Goal: Information Seeking & Learning: Learn about a topic

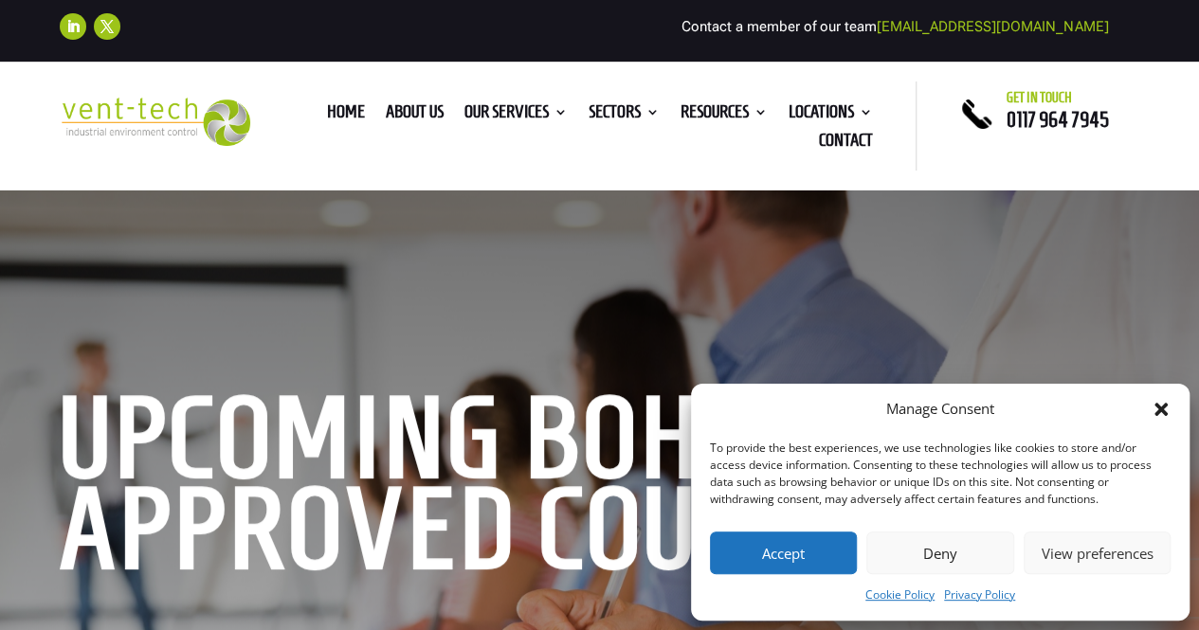
click at [953, 553] on button "Deny" at bounding box center [939, 553] width 147 height 43
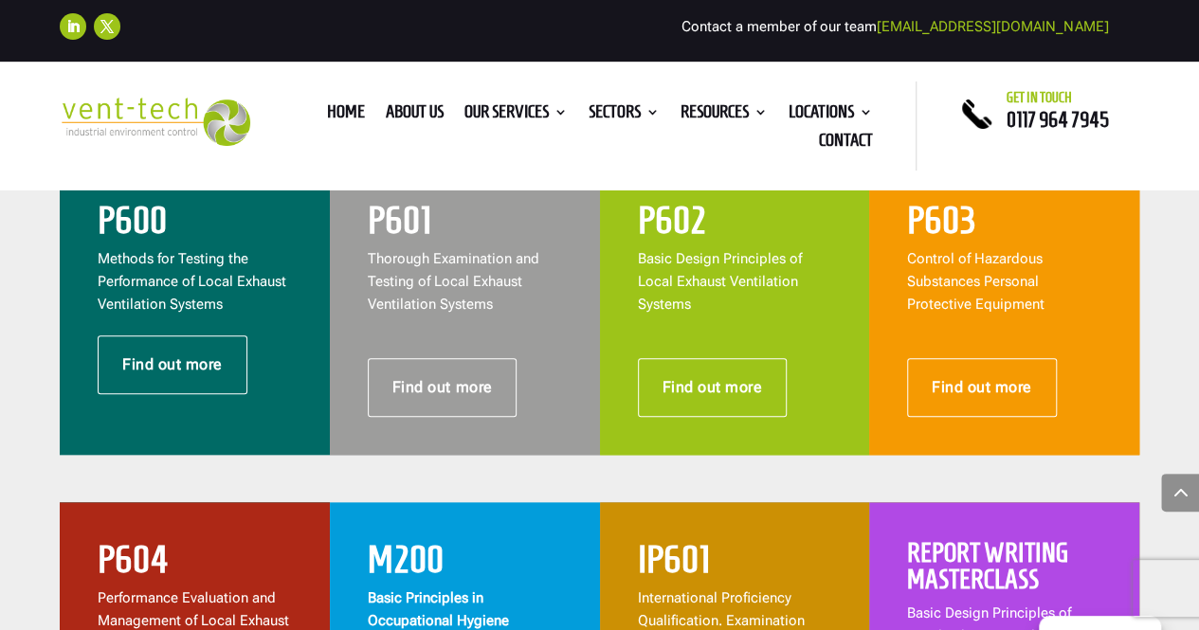
scroll to position [823, 0]
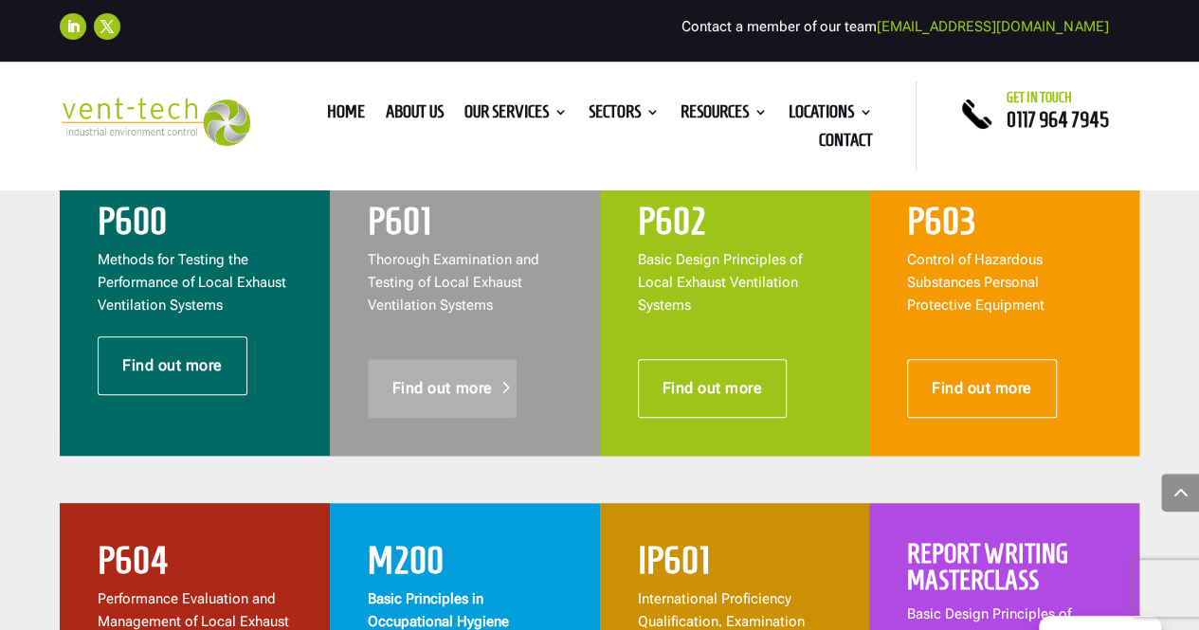
click at [398, 399] on link "Find out more" at bounding box center [443, 388] width 150 height 59
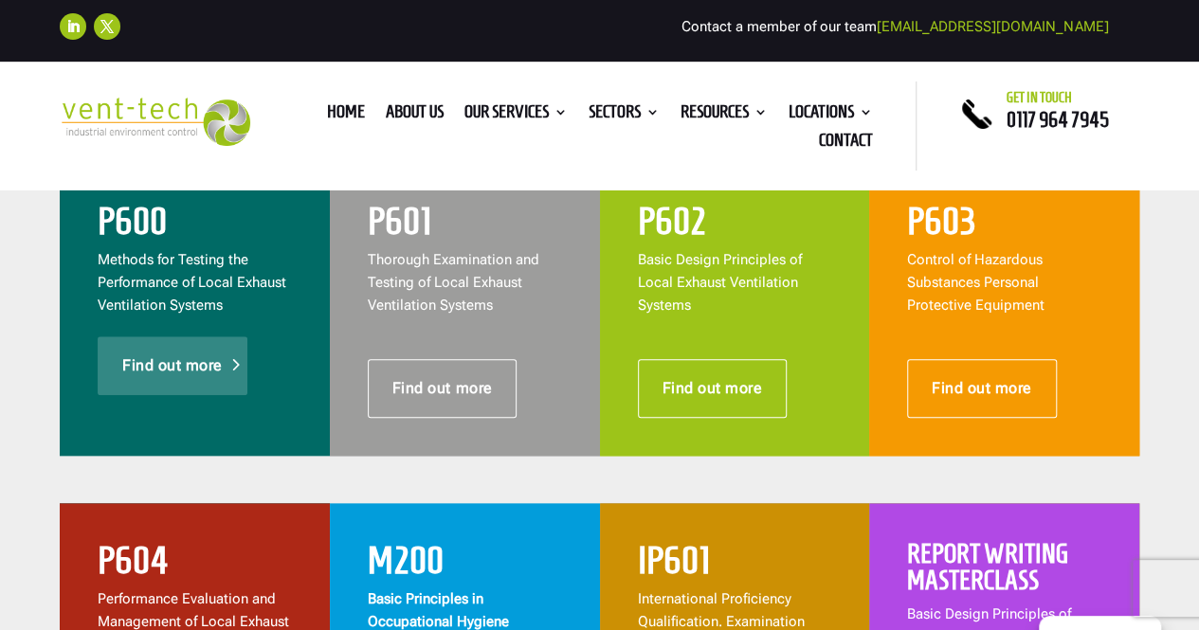
click at [151, 359] on link "Find out more" at bounding box center [173, 365] width 150 height 59
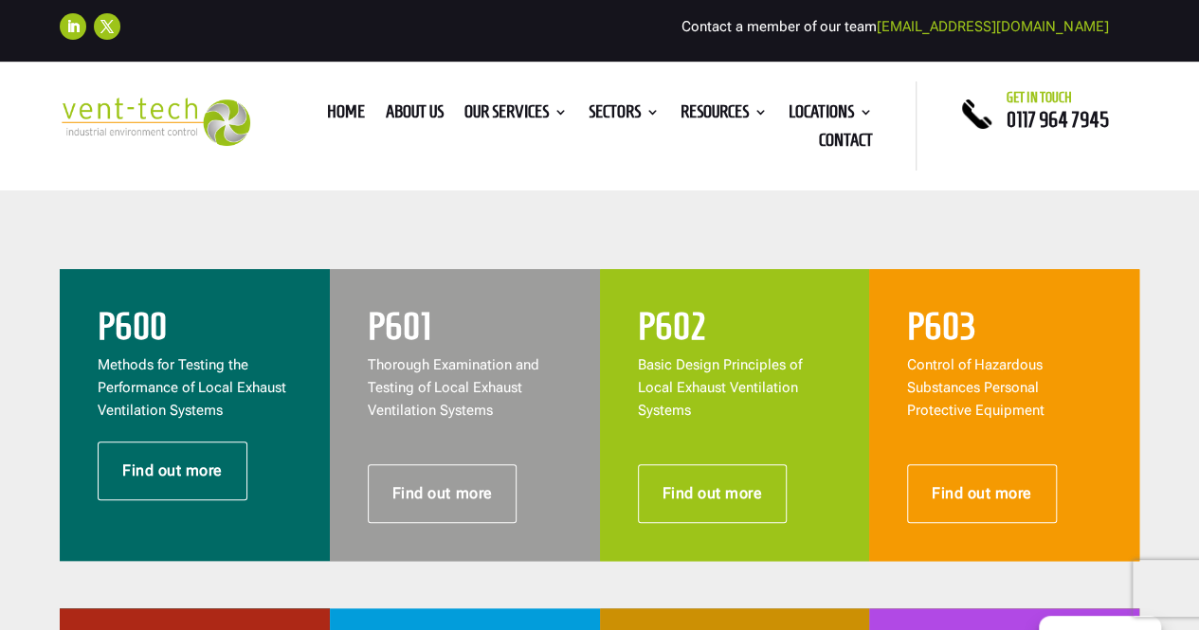
scroll to position [712, 0]
